Goal: Task Accomplishment & Management: Complete application form

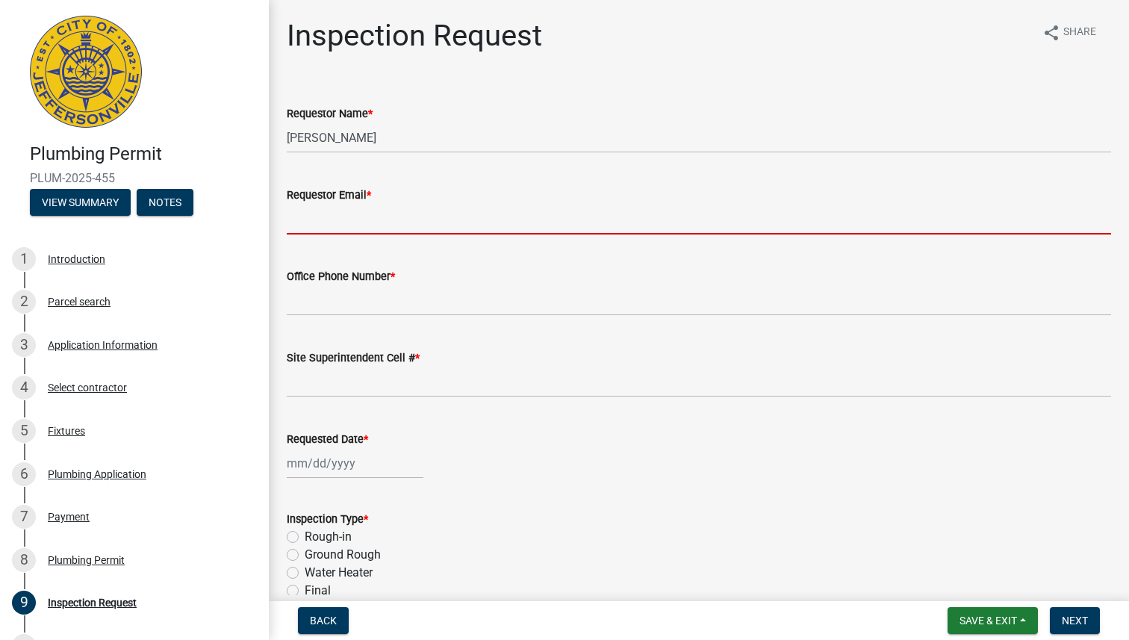
click at [329, 214] on input "Requestor Email *" at bounding box center [699, 219] width 824 height 31
type input "[EMAIL_ADDRESS][DOMAIN_NAME]"
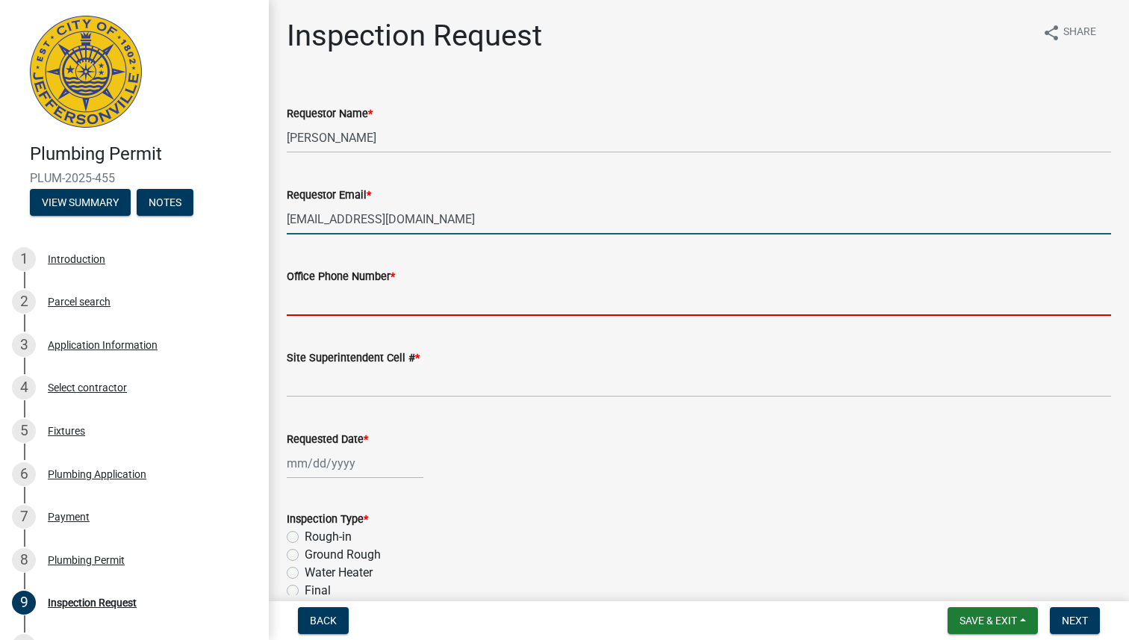
type input "5022997620"
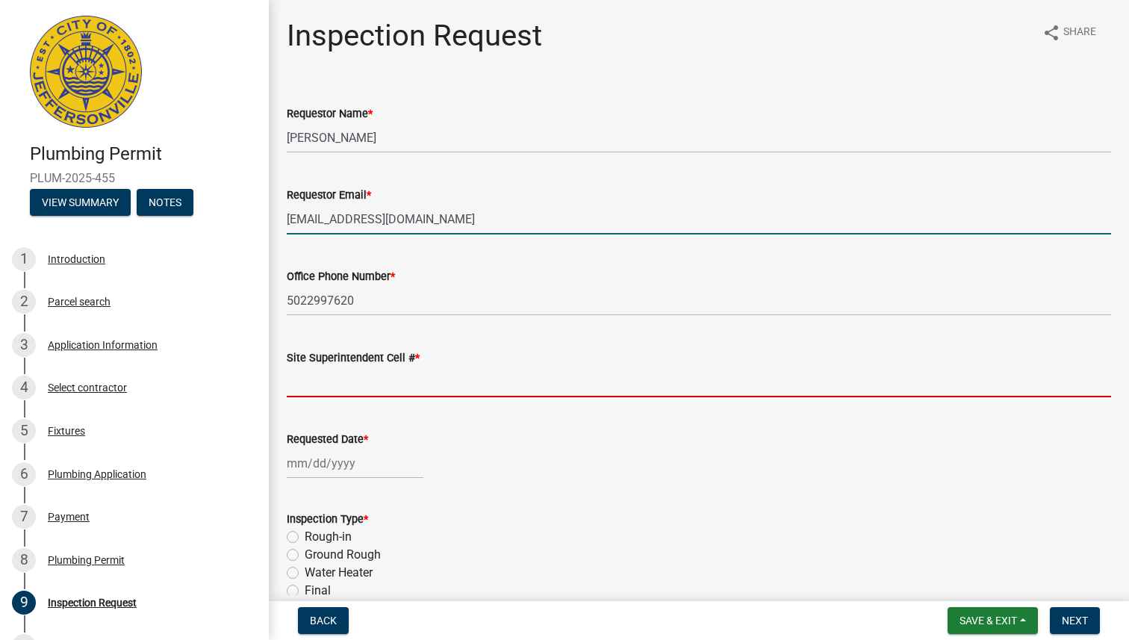
click at [417, 386] on input "Site Superintendent Cell # *" at bounding box center [699, 382] width 824 height 31
type input "5022997620"
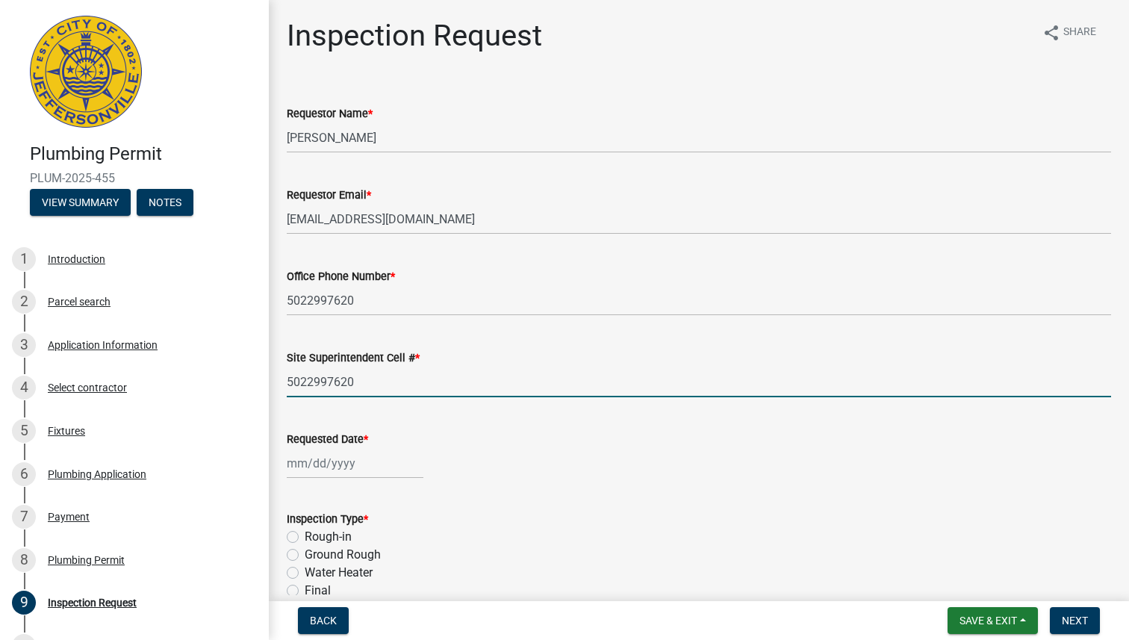
click at [381, 471] on div at bounding box center [355, 463] width 137 height 31
select select "8"
select select "2025"
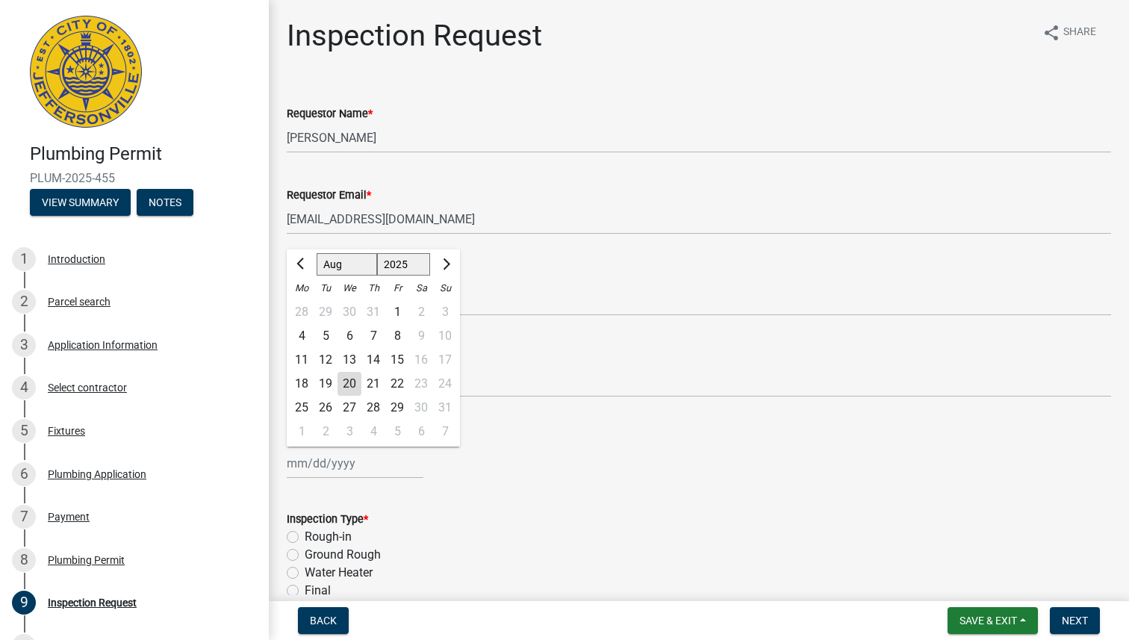
click at [377, 376] on div "21" at bounding box center [373, 384] width 24 height 24
type input "[DATE]"
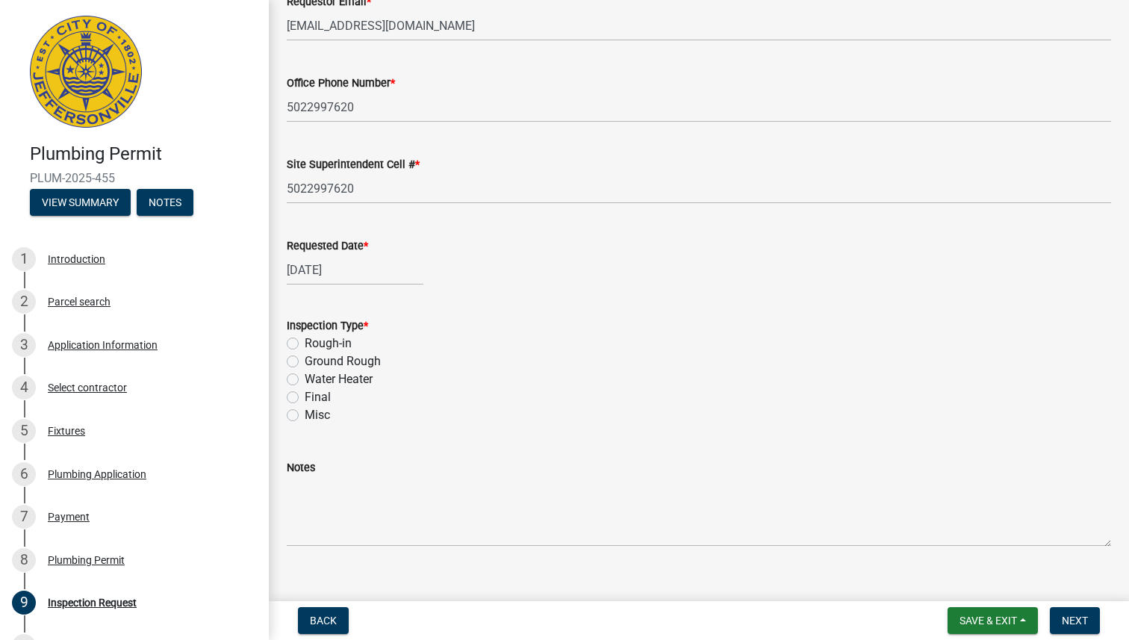
scroll to position [215, 0]
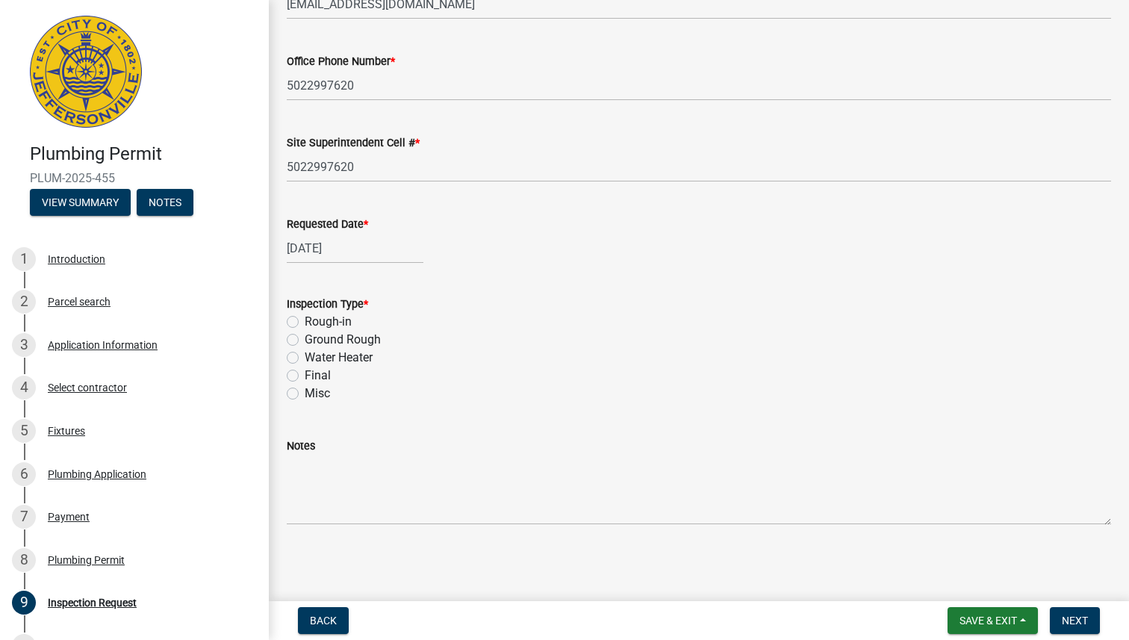
click at [497, 385] on div "Misc" at bounding box center [699, 394] width 824 height 18
click at [311, 323] on label "Rough-in" at bounding box center [328, 322] width 47 height 18
click at [311, 323] on input "Rough-in" at bounding box center [310, 318] width 10 height 10
radio input "true"
click at [344, 450] on div "Notes" at bounding box center [699, 446] width 824 height 18
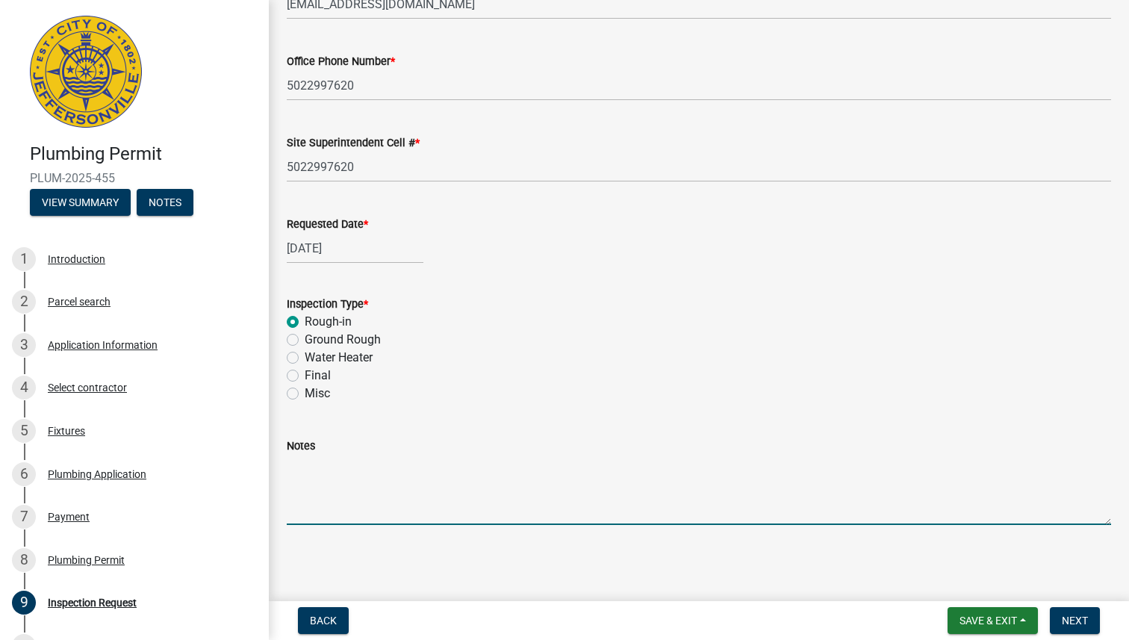
click at [337, 467] on textarea "Notes" at bounding box center [699, 490] width 824 height 70
type textarea "Either this afternoon or first thing [DATE] AM would be lovely. Thank you!"
click at [1084, 619] on span "Next" at bounding box center [1075, 621] width 26 height 12
